Goal: Task Accomplishment & Management: Use online tool/utility

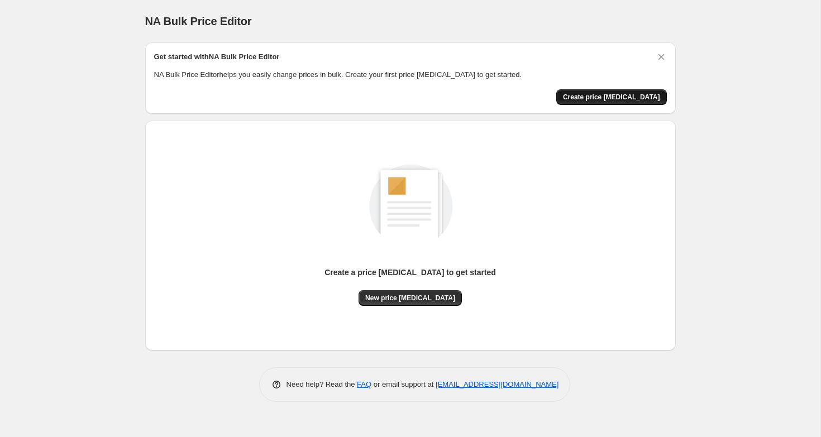
click at [600, 101] on span "Create price change job" at bounding box center [611, 97] width 97 height 9
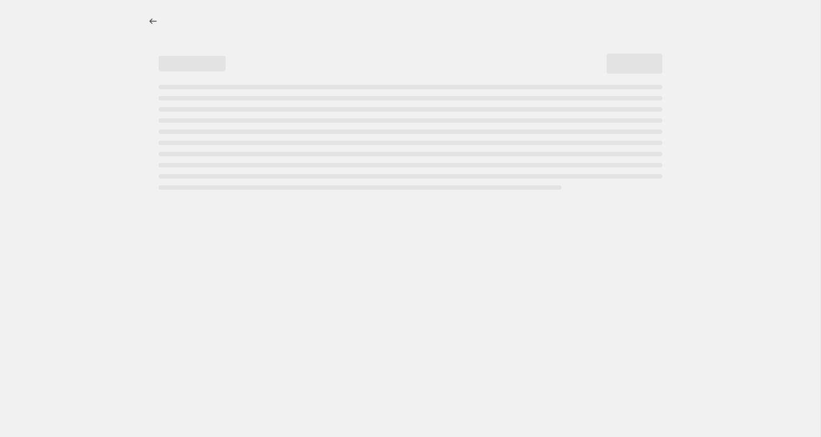
select select "percentage"
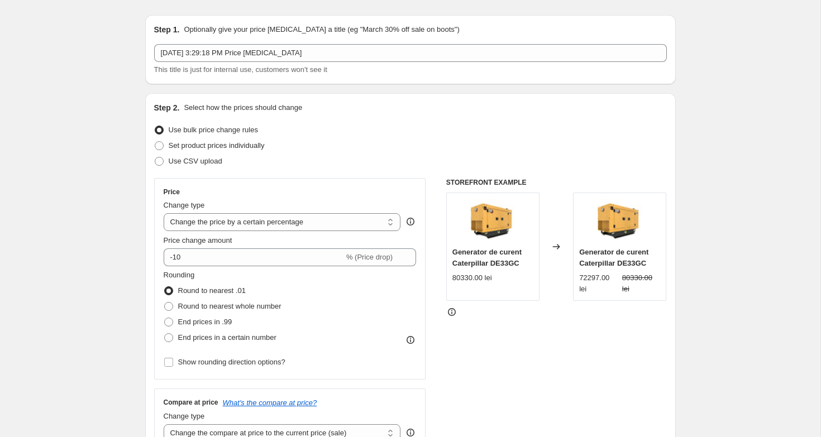
scroll to position [40, 0]
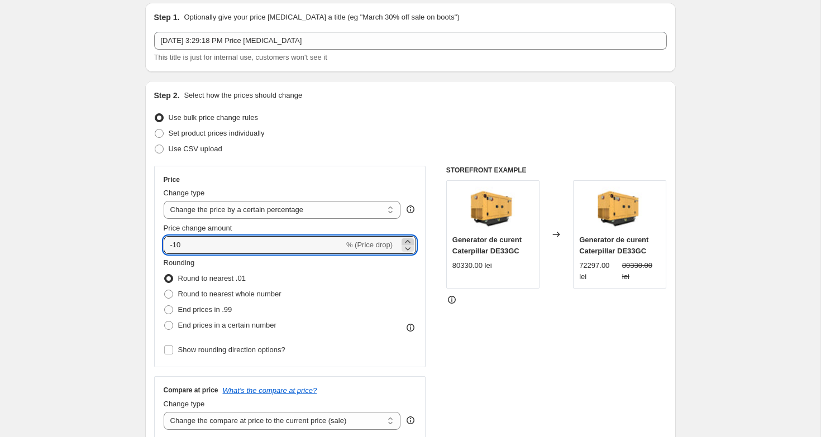
click at [410, 240] on icon at bounding box center [407, 241] width 11 height 11
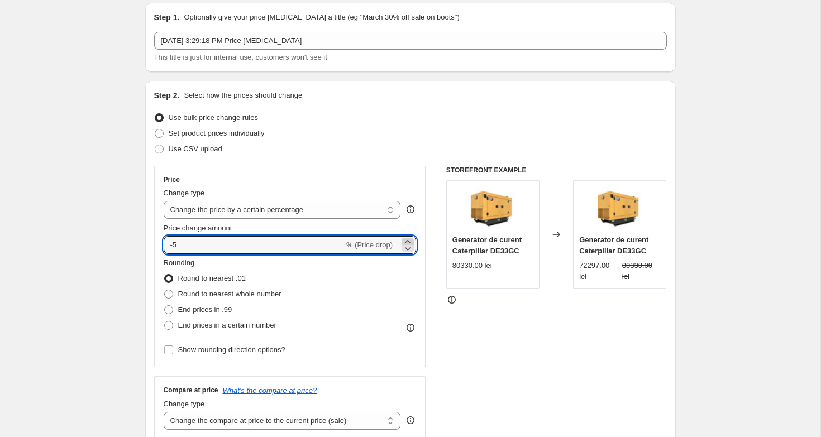
click at [410, 240] on icon at bounding box center [407, 241] width 11 height 11
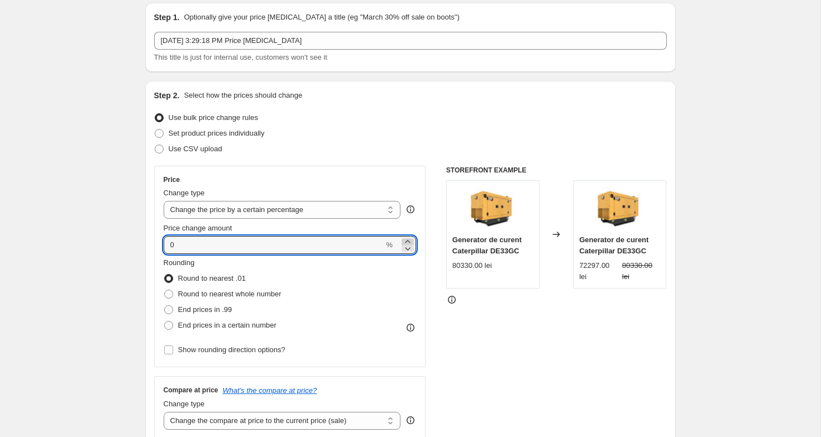
click at [410, 240] on icon at bounding box center [407, 241] width 11 height 11
type input "2"
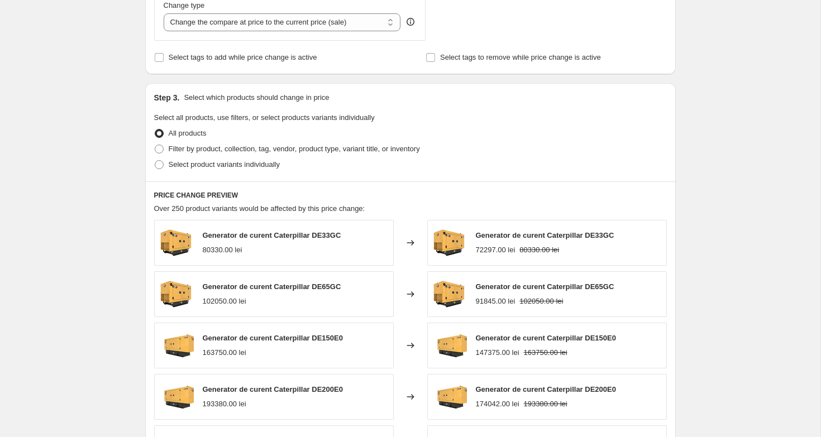
scroll to position [679, 0]
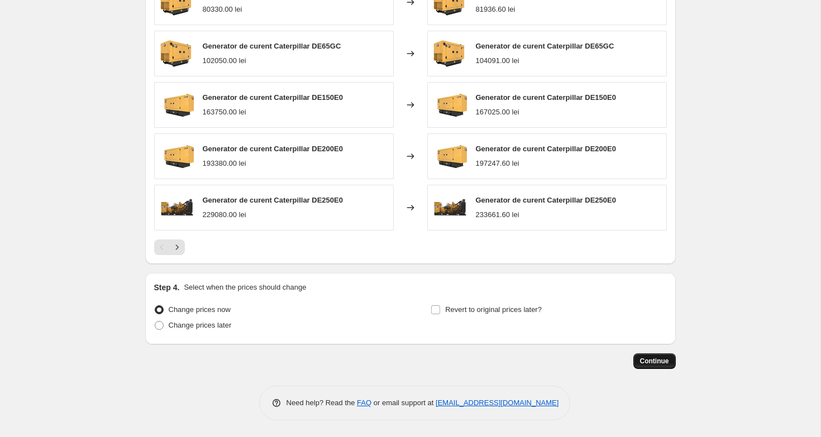
click at [639, 366] on button "Continue" at bounding box center [654, 361] width 42 height 16
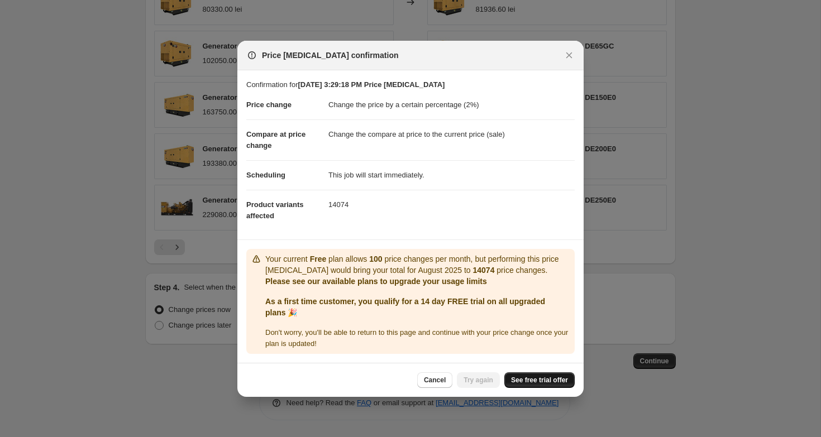
click at [546, 379] on span "See free trial offer" at bounding box center [539, 380] width 57 height 9
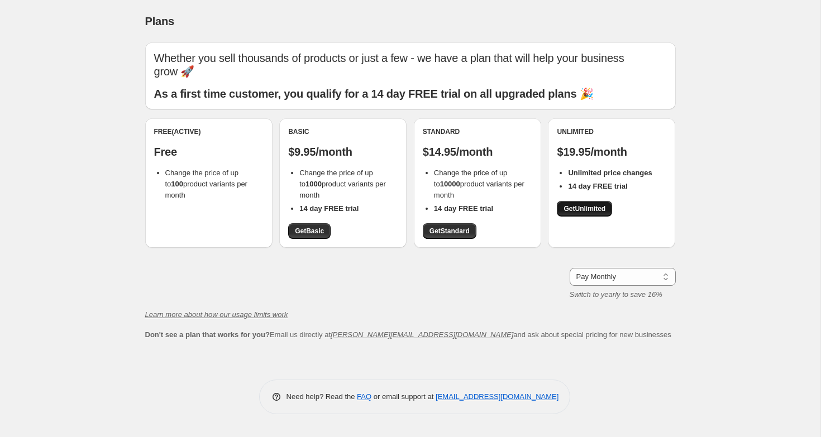
click at [581, 201] on link "Get Unlimited" at bounding box center [584, 209] width 55 height 16
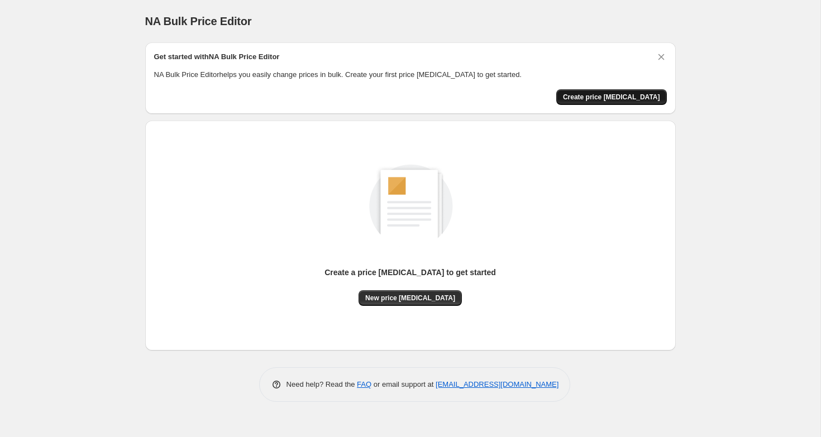
click at [611, 99] on span "Create price [MEDICAL_DATA]" at bounding box center [611, 97] width 97 height 9
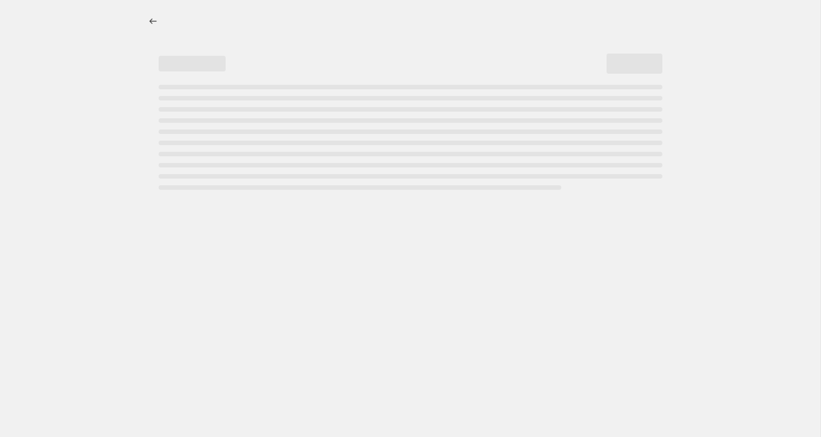
select select "percentage"
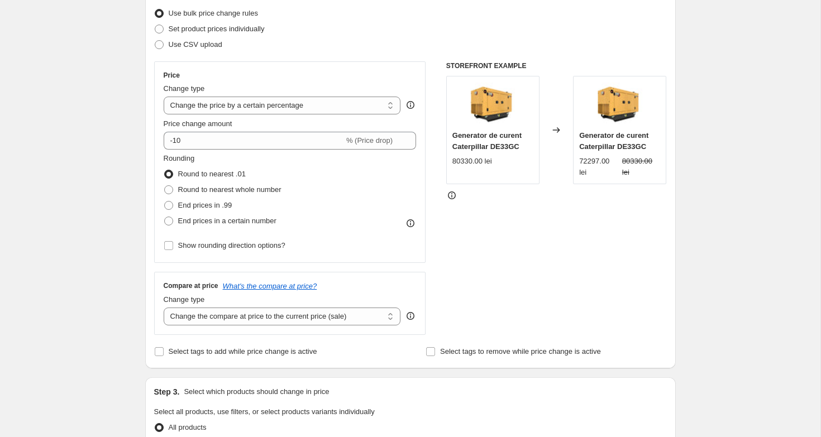
scroll to position [136, 0]
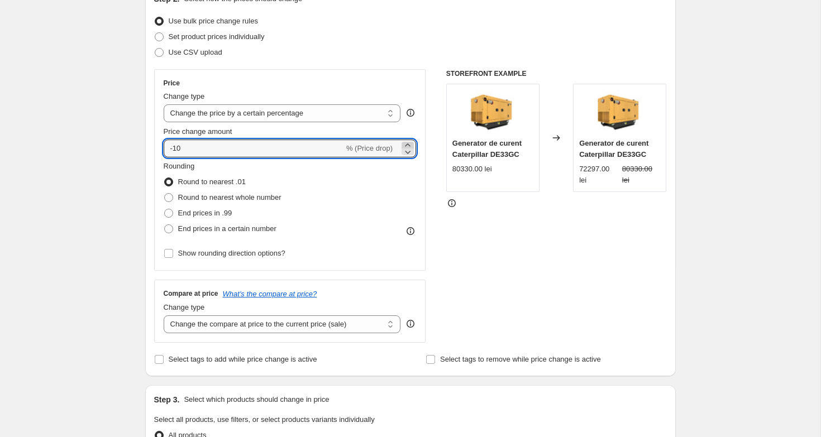
click at [406, 144] on icon at bounding box center [407, 145] width 11 height 11
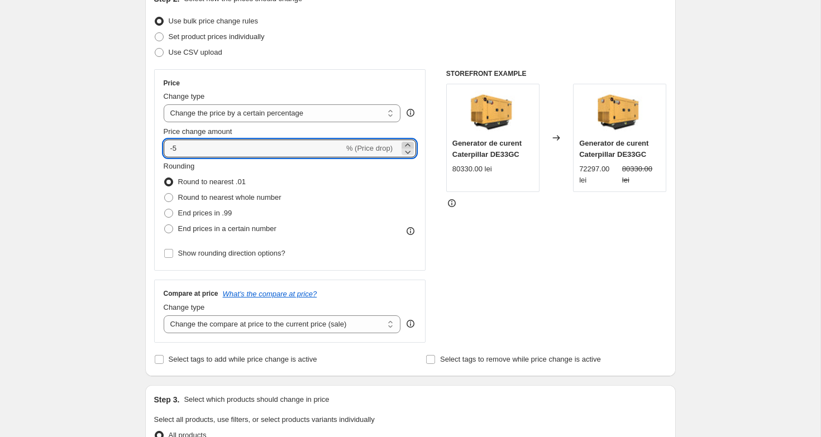
click at [406, 144] on icon at bounding box center [407, 145] width 11 height 11
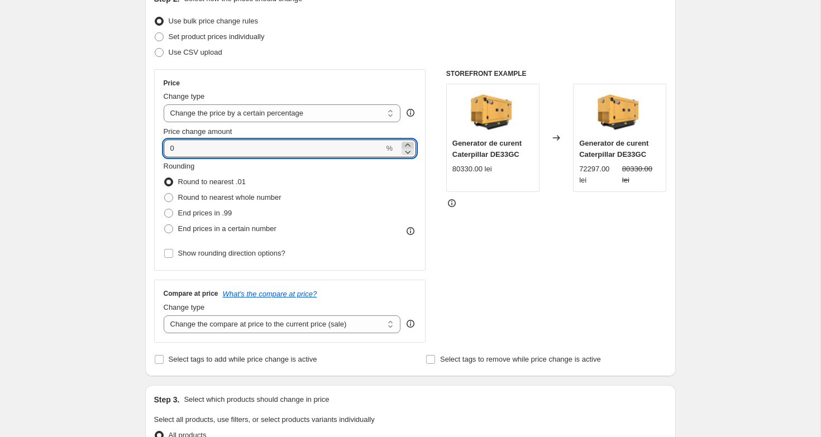
click at [406, 144] on icon at bounding box center [407, 145] width 11 height 11
type input "2"
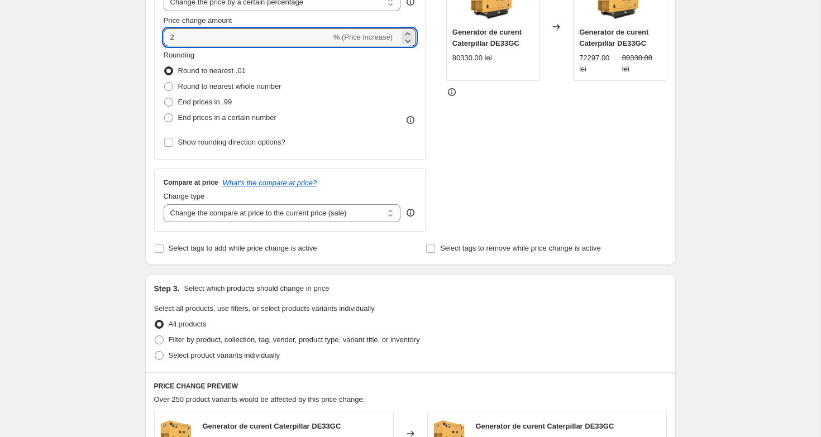
scroll to position [208, 0]
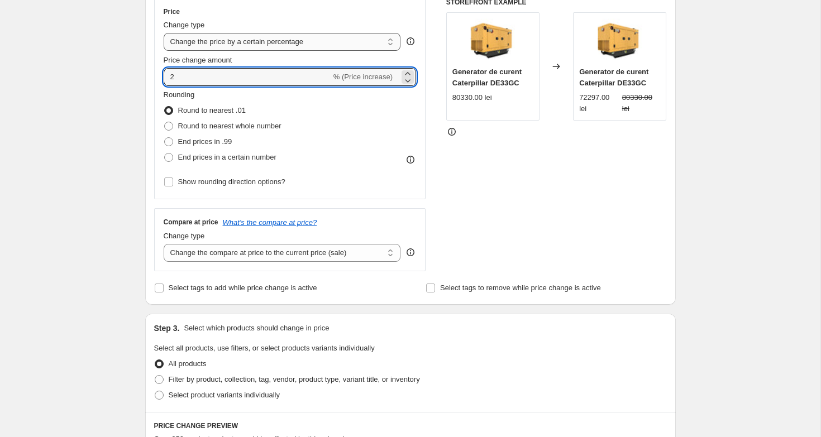
click at [256, 46] on select "Change the price to a certain amount Change the price by a certain amount Chang…" at bounding box center [282, 42] width 237 height 18
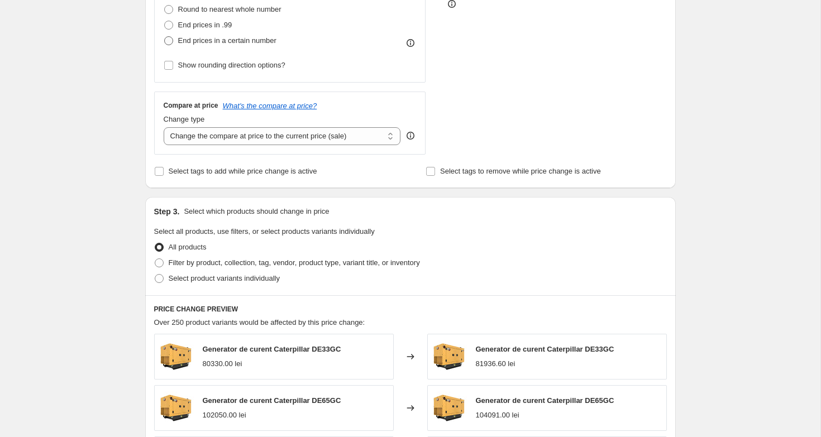
scroll to position [245, 0]
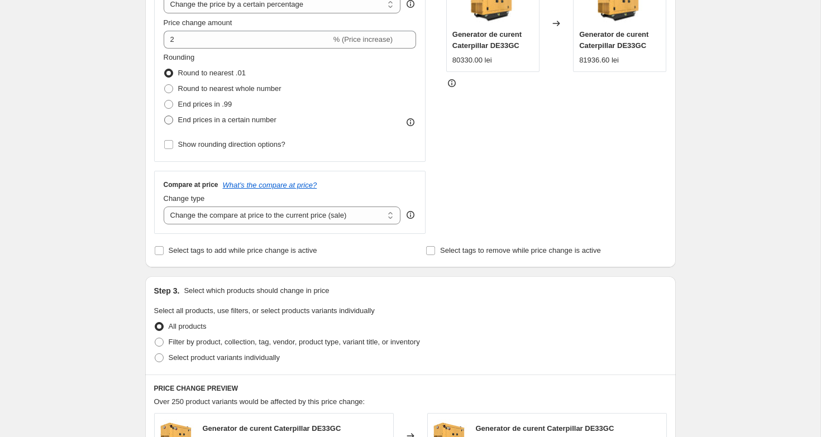
click at [245, 120] on span "End prices in a certain number" at bounding box center [227, 120] width 98 height 8
click at [165, 116] on input "End prices in a certain number" at bounding box center [164, 116] width 1 height 1
radio input "true"
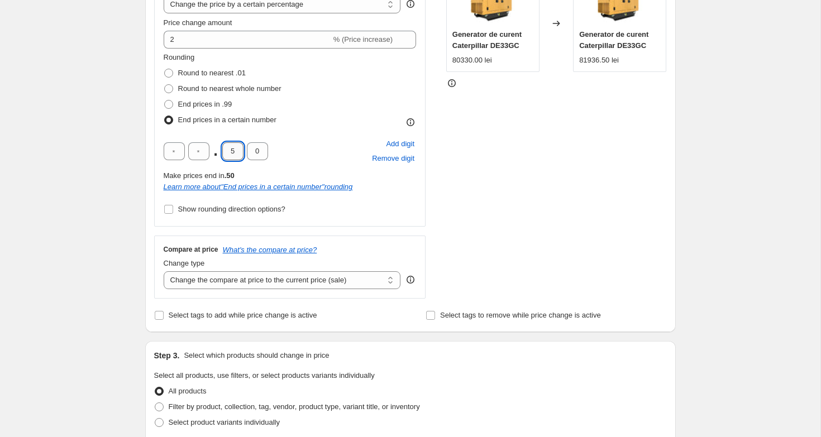
click at [236, 155] on input "5" at bounding box center [232, 151] width 21 height 18
type input "0"
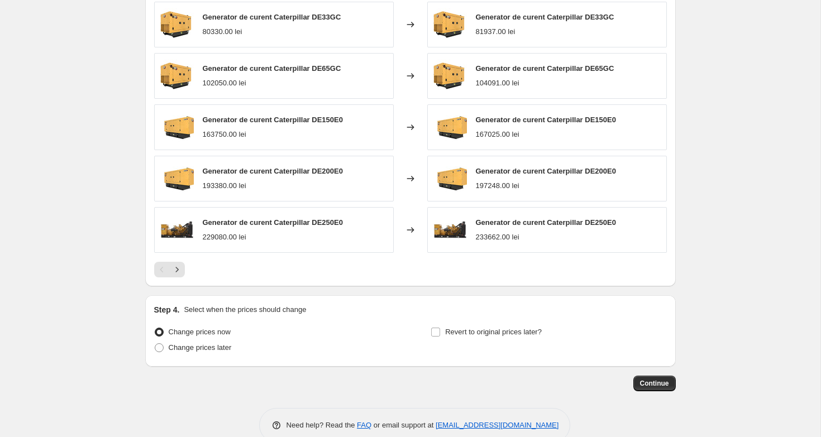
scroll to position [744, 0]
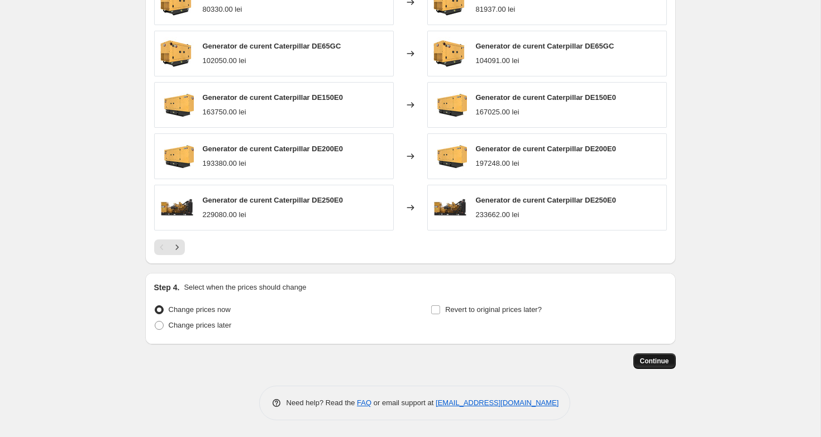
click at [637, 357] on button "Continue" at bounding box center [654, 361] width 42 height 16
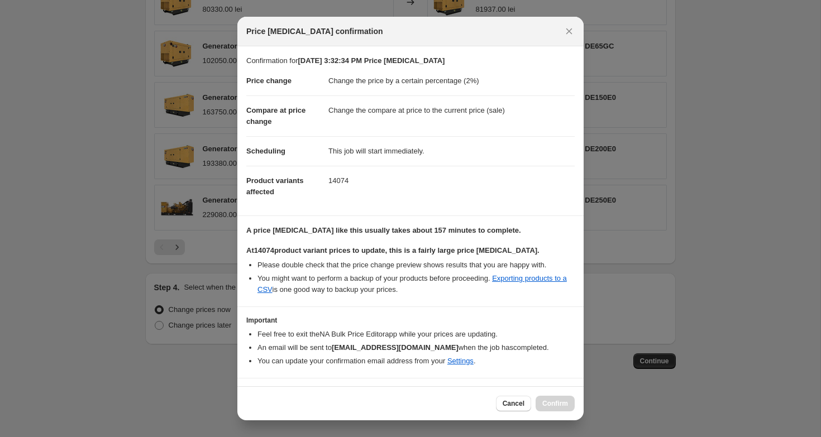
click at [429, 289] on li "You might want to perform a backup of your products before proceeding. Exportin…" at bounding box center [415, 284] width 317 height 22
click at [516, 409] on button "Cancel" at bounding box center [513, 404] width 35 height 16
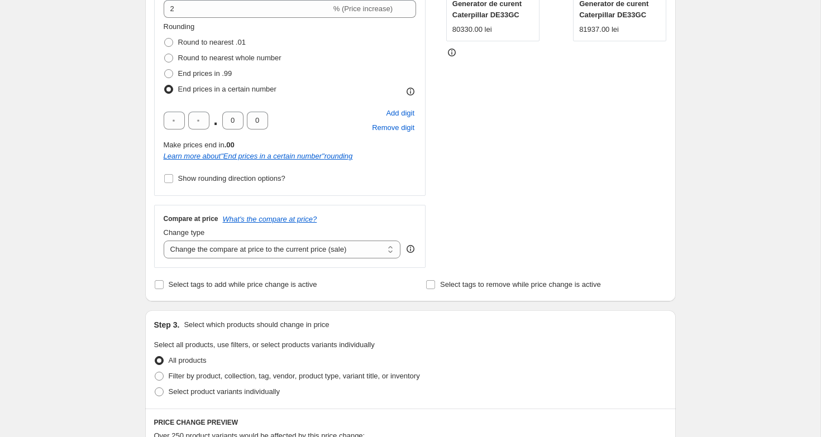
scroll to position [277, 0]
click at [381, 251] on select "Change the compare at price to the current price (sale) Change the compare at p…" at bounding box center [282, 249] width 237 height 18
select select "remove"
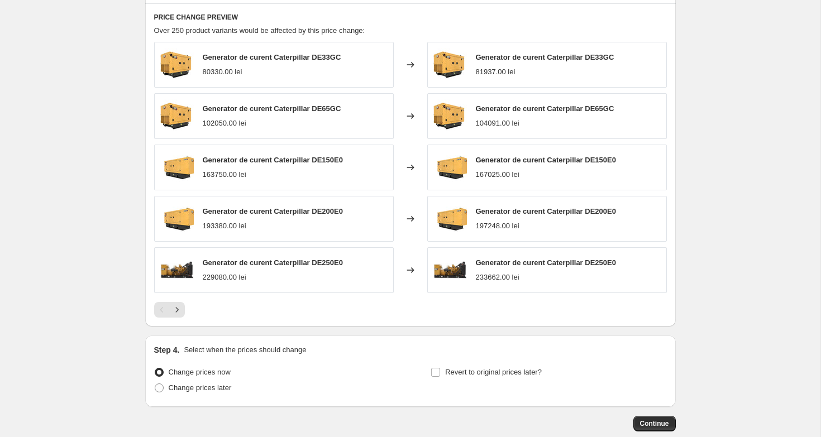
scroll to position [744, 0]
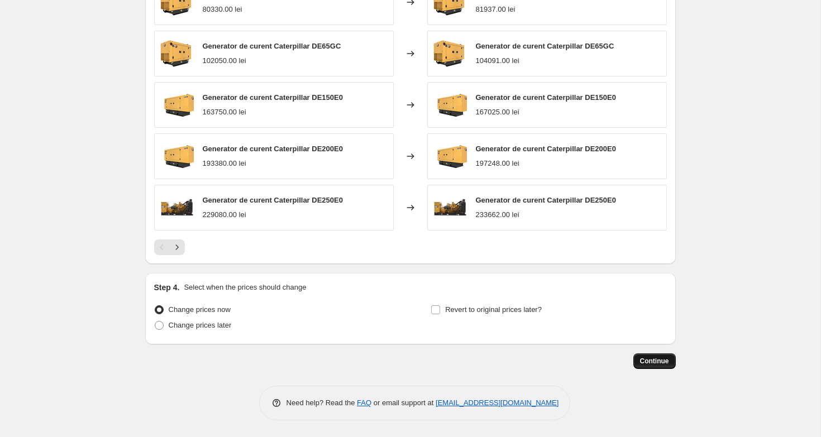
click at [638, 362] on button "Continue" at bounding box center [654, 361] width 42 height 16
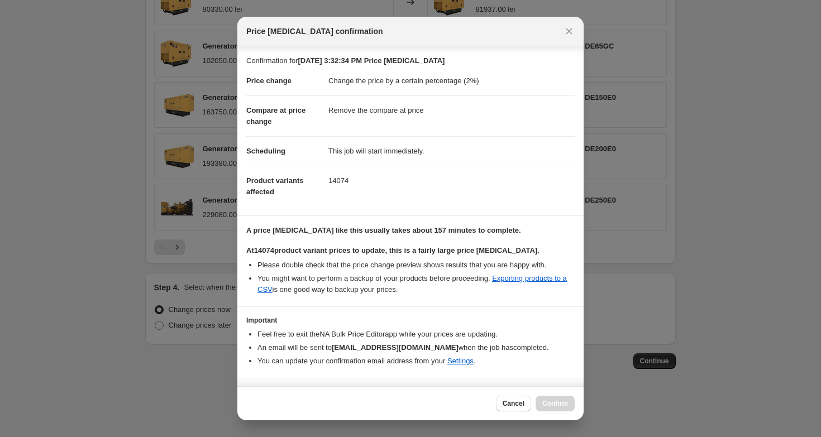
scroll to position [26, 0]
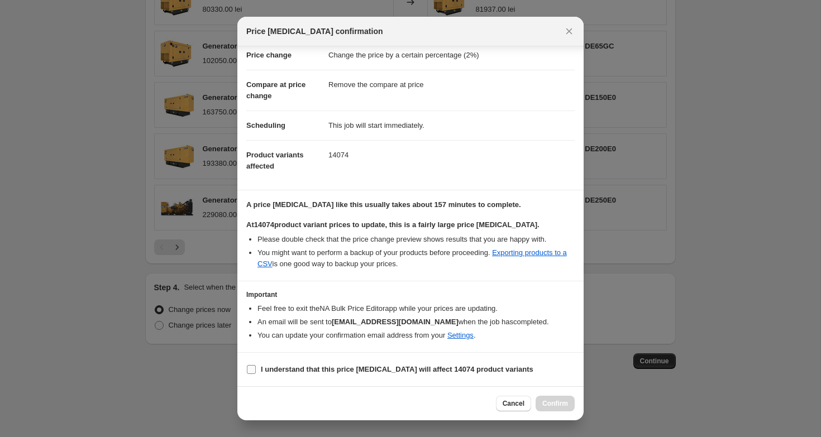
click at [257, 369] on label "I understand that this price [MEDICAL_DATA] will affect 14074 product variants" at bounding box center [389, 370] width 287 height 16
click at [256, 369] on input "I understand that this price [MEDICAL_DATA] will affect 14074 product variants" at bounding box center [251, 369] width 9 height 9
checkbox input "true"
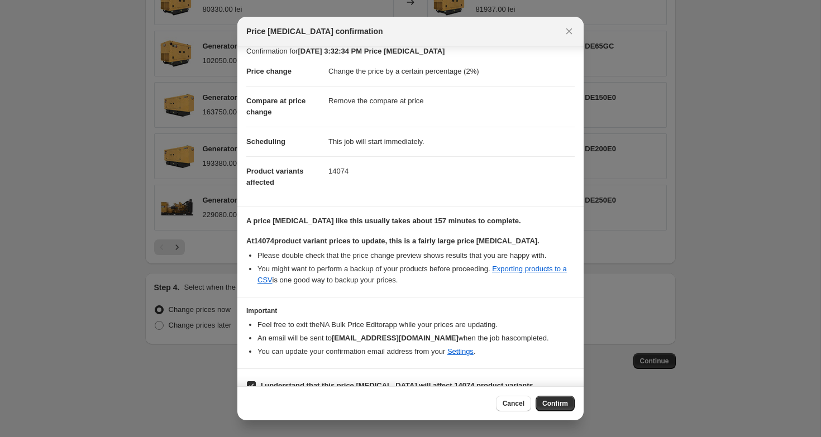
scroll to position [12, 0]
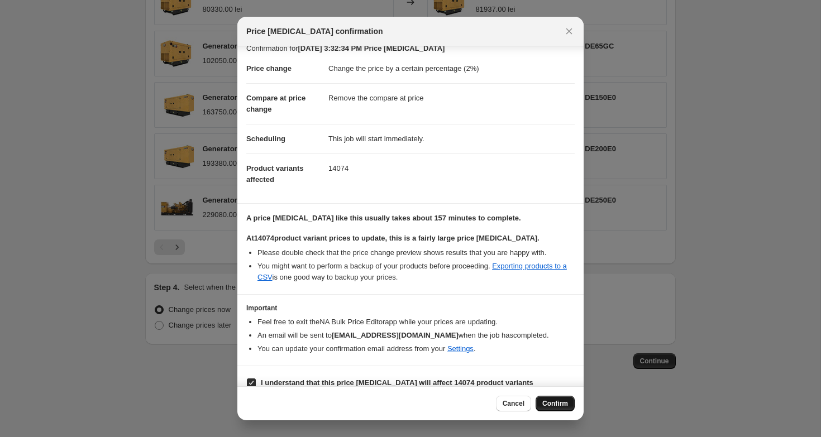
click at [568, 402] on button "Confirm" at bounding box center [555, 404] width 39 height 16
